Goal: Task Accomplishment & Management: Complete application form

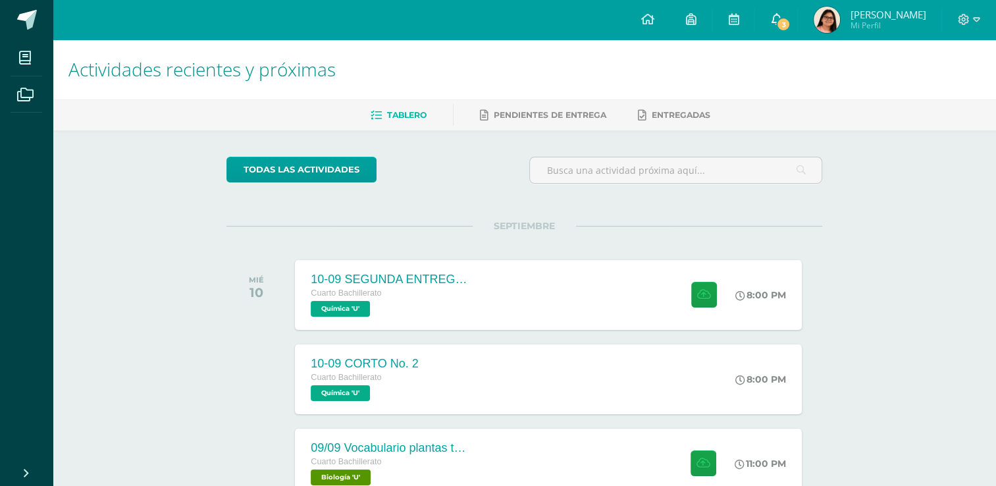
click at [790, 25] on span "3" at bounding box center [783, 24] width 14 height 14
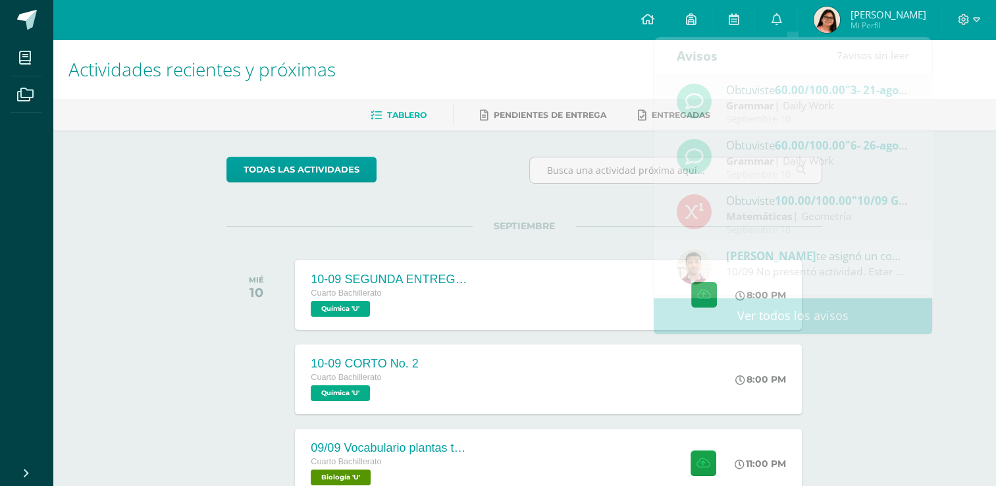
click at [505, 176] on div "todas las Actividades" at bounding box center [524, 176] width 606 height 38
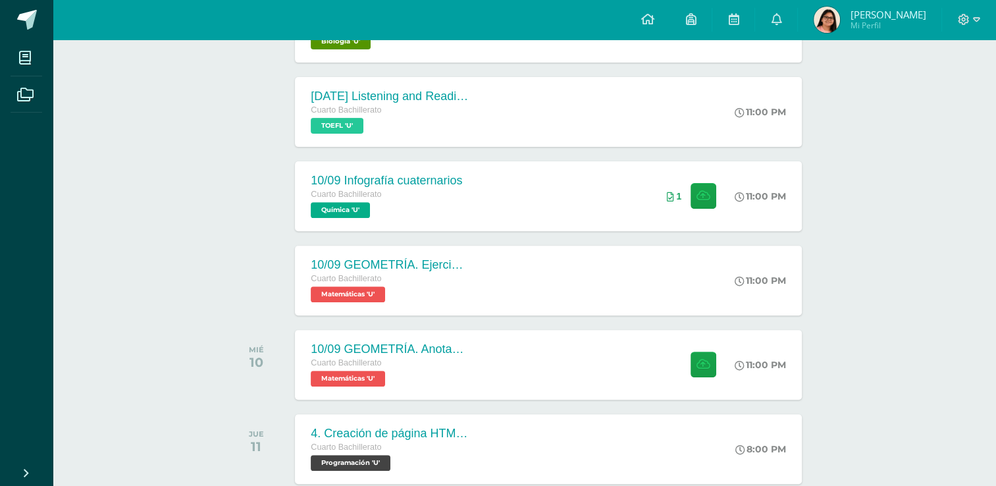
scroll to position [437, 0]
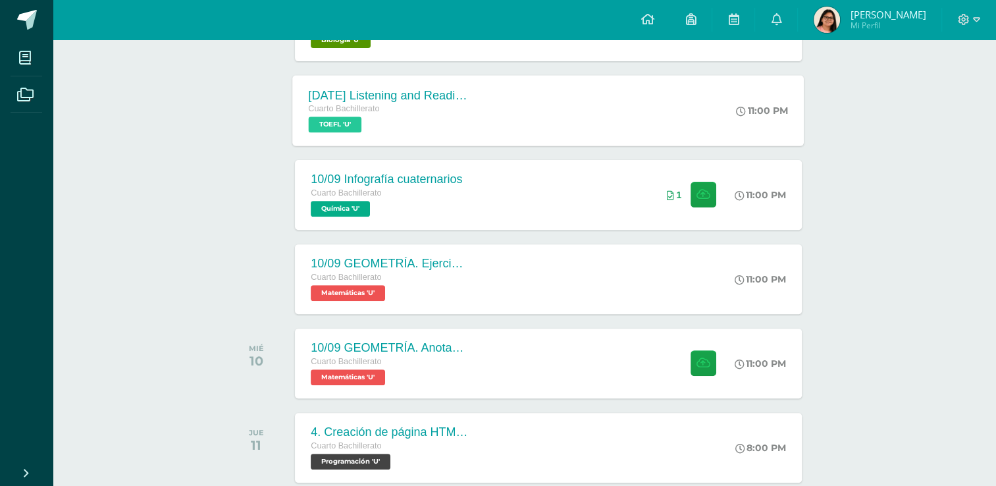
click at [522, 124] on div "[DATE] Listening and Reading exercises, Magoosh Cuarto Bachillerato TOEFL 'U' 1…" at bounding box center [548, 110] width 511 height 70
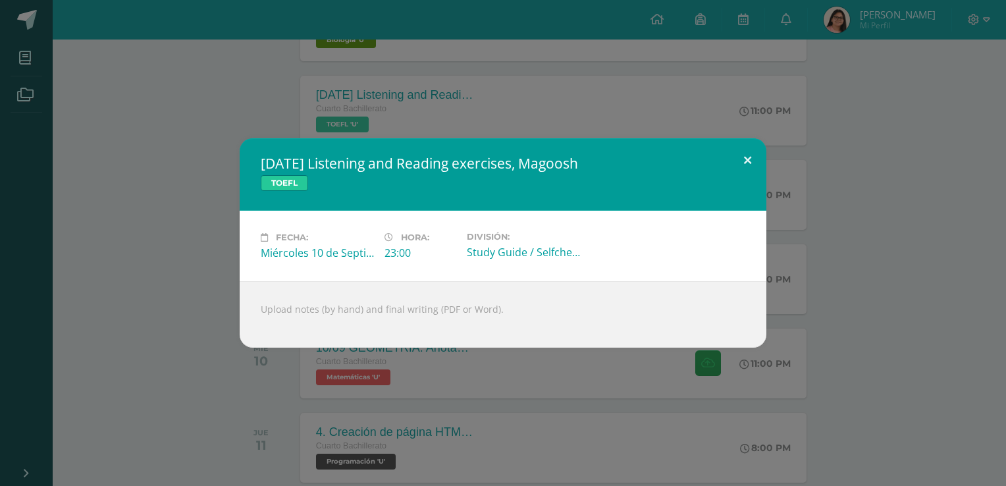
click at [742, 155] on button at bounding box center [748, 160] width 38 height 45
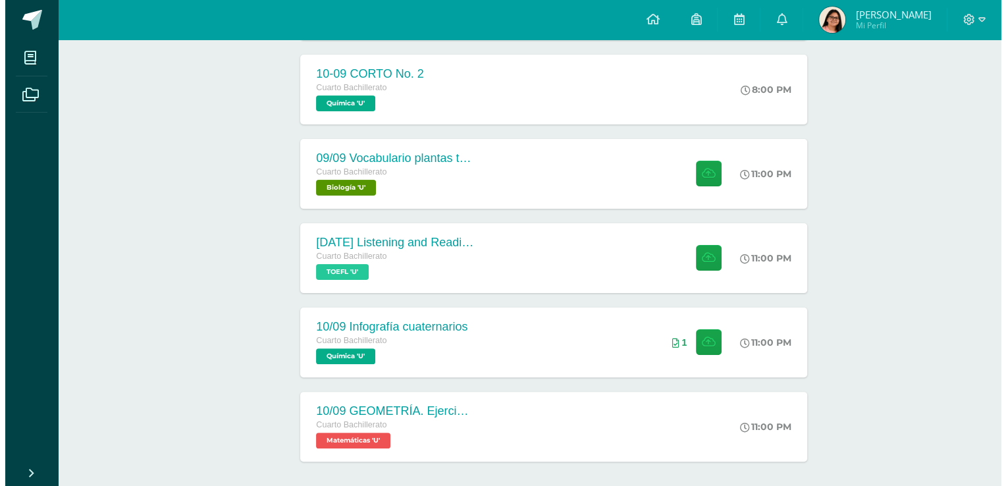
scroll to position [291, 0]
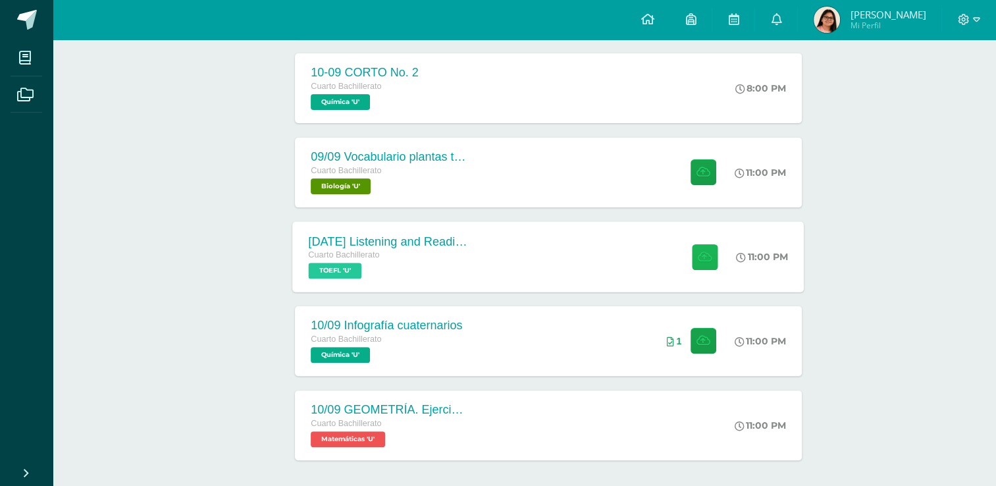
click at [692, 267] on button at bounding box center [705, 256] width 26 height 26
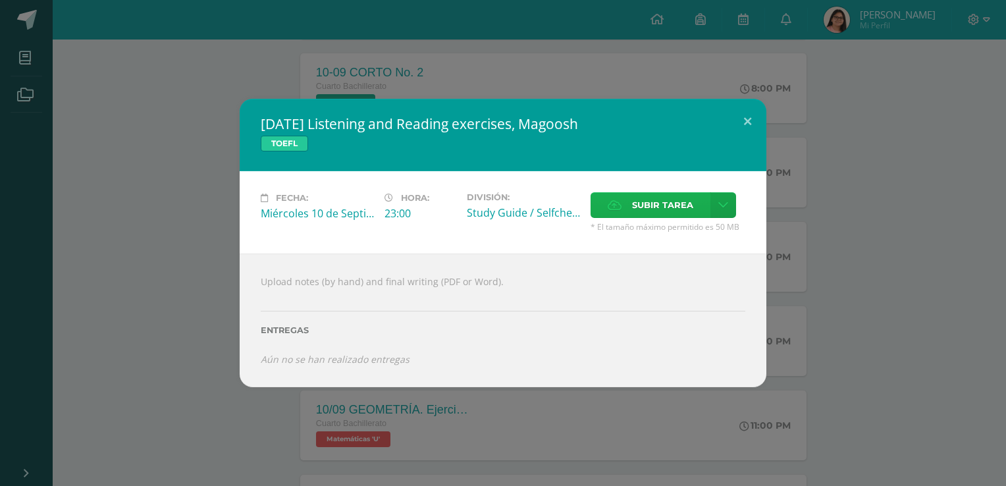
click at [657, 211] on span "Subir tarea" at bounding box center [662, 205] width 61 height 24
click at [0, 0] on input "Subir tarea" at bounding box center [0, 0] width 0 height 0
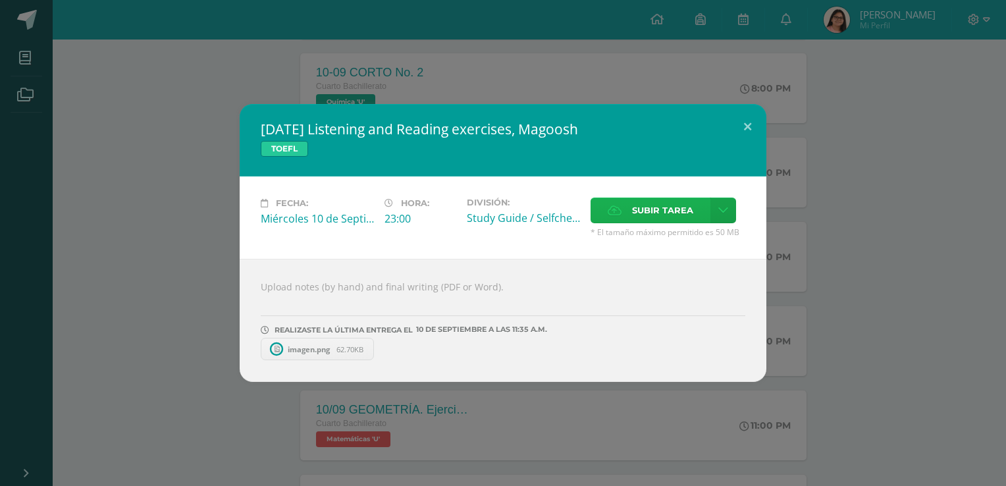
click at [617, 218] on label "Subir tarea" at bounding box center [650, 210] width 120 height 26
click at [0, 0] on input "Subir tarea" at bounding box center [0, 0] width 0 height 0
click at [745, 128] on button at bounding box center [748, 126] width 38 height 45
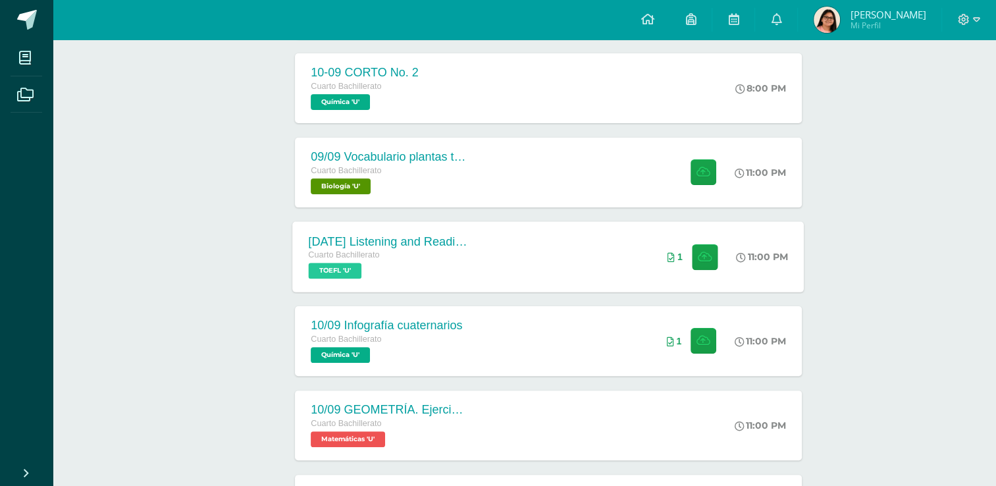
click at [685, 254] on span at bounding box center [701, 256] width 32 height 26
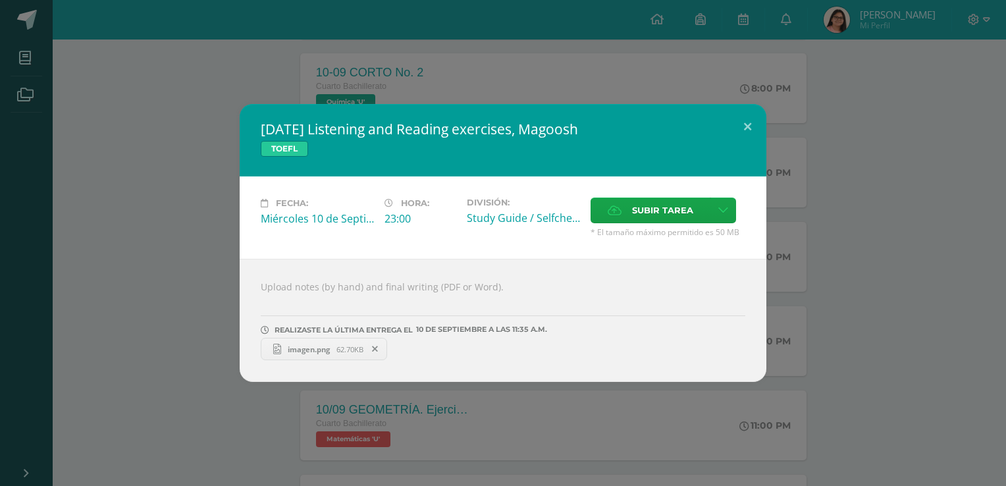
click at [372, 351] on span at bounding box center [375, 349] width 22 height 14
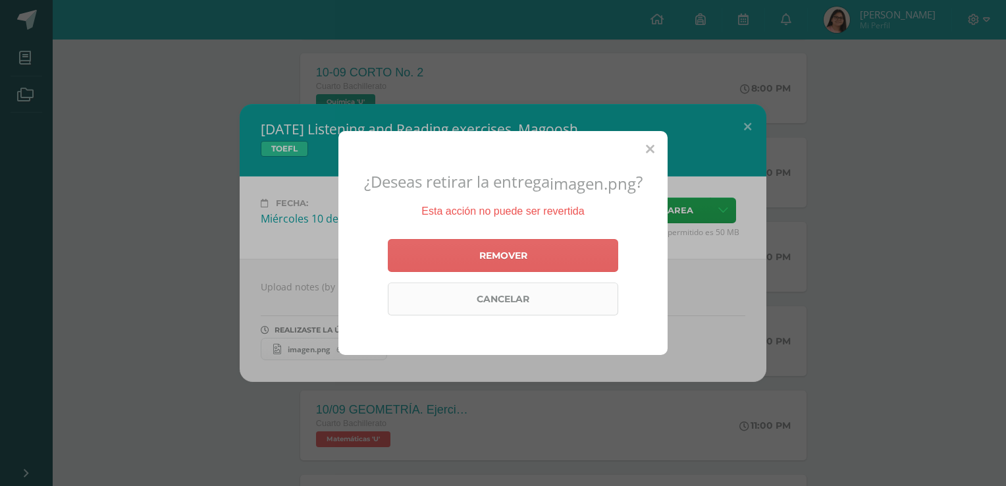
click at [400, 291] on link "Cancelar" at bounding box center [503, 298] width 230 height 33
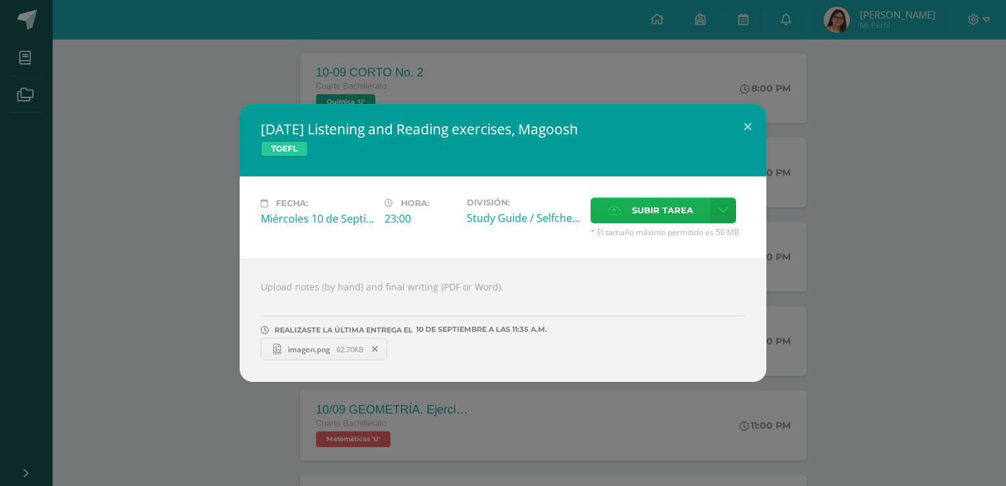
click at [668, 215] on span "Subir tarea" at bounding box center [662, 210] width 61 height 24
click at [0, 0] on input "Subir tarea" at bounding box center [0, 0] width 0 height 0
